Goal: Task Accomplishment & Management: Use online tool/utility

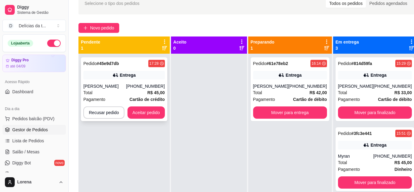
scroll to position [17, 0]
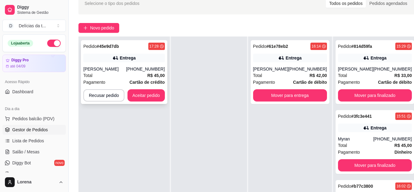
click at [126, 71] on div "[PERSON_NAME]" at bounding box center [104, 69] width 43 height 6
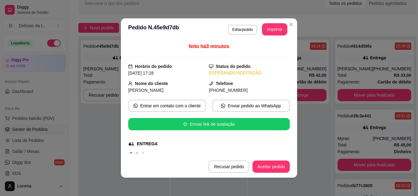
scroll to position [127, 0]
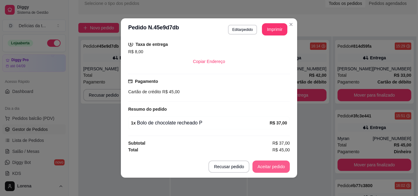
click at [261, 162] on button "Aceitar pedido" at bounding box center [271, 167] width 37 height 12
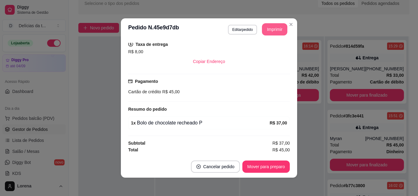
click at [278, 32] on button "Imprimir" at bounding box center [274, 29] width 25 height 12
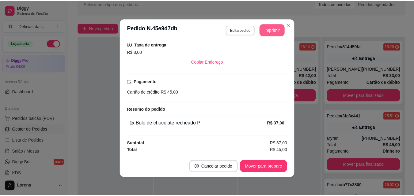
scroll to position [0, 0]
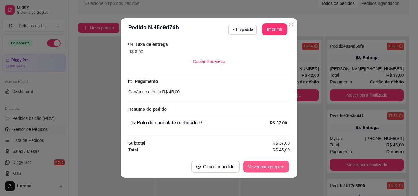
click at [264, 168] on button "Mover para preparo" at bounding box center [266, 167] width 46 height 12
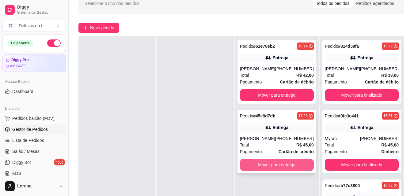
click at [274, 166] on button "Mover para entrega" at bounding box center [277, 165] width 74 height 12
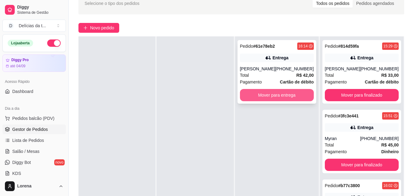
click at [292, 90] on button "Mover para entrega" at bounding box center [277, 95] width 74 height 12
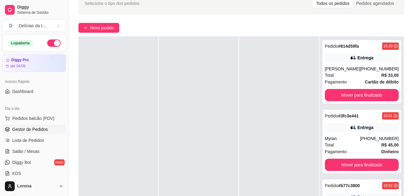
click at [48, 44] on button "button" at bounding box center [53, 43] width 13 height 7
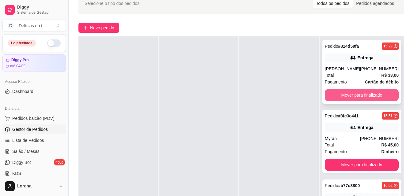
click at [345, 97] on button "Mover para finalizado" at bounding box center [362, 95] width 74 height 12
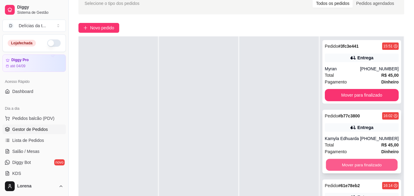
click at [362, 164] on button "Mover para finalizado" at bounding box center [362, 165] width 72 height 12
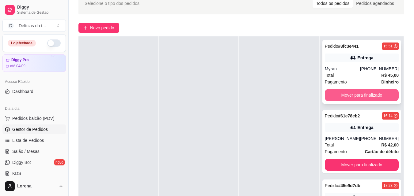
click at [353, 100] on button "Mover para finalizado" at bounding box center [362, 95] width 74 height 12
